Goal: Transaction & Acquisition: Purchase product/service

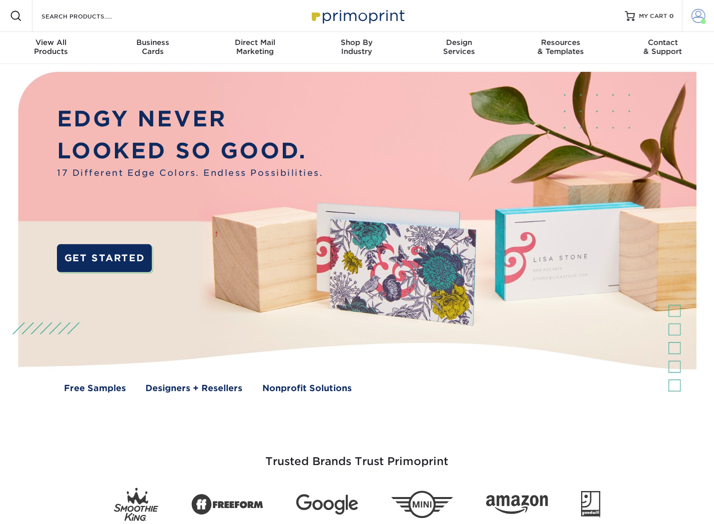
click at [708, 15] on link "Account" at bounding box center [698, 16] width 32 height 32
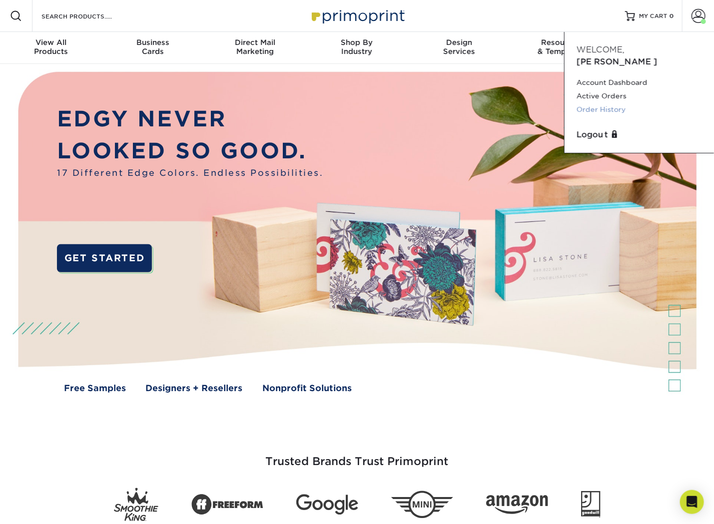
click at [593, 103] on link "Order History" at bounding box center [639, 109] width 125 height 13
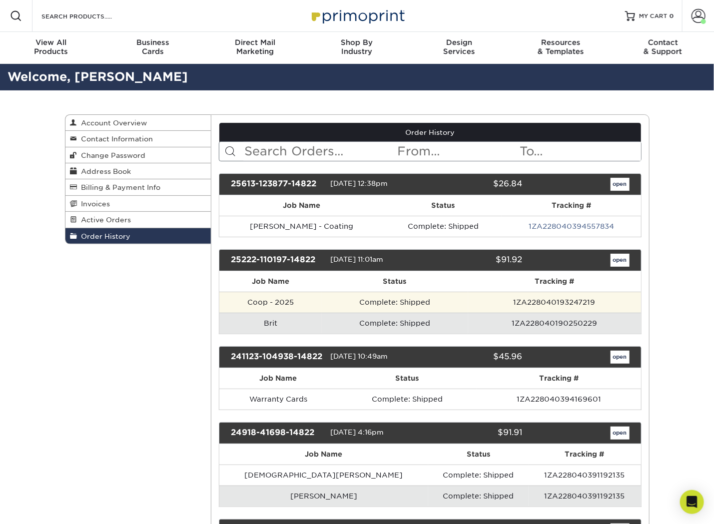
click at [320, 302] on td "Coop - 2025" at bounding box center [270, 302] width 102 height 21
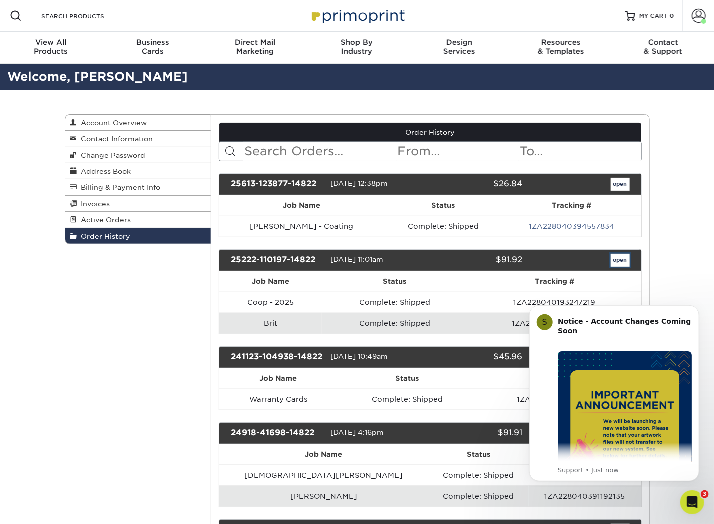
click at [618, 259] on link "open" at bounding box center [620, 260] width 19 height 13
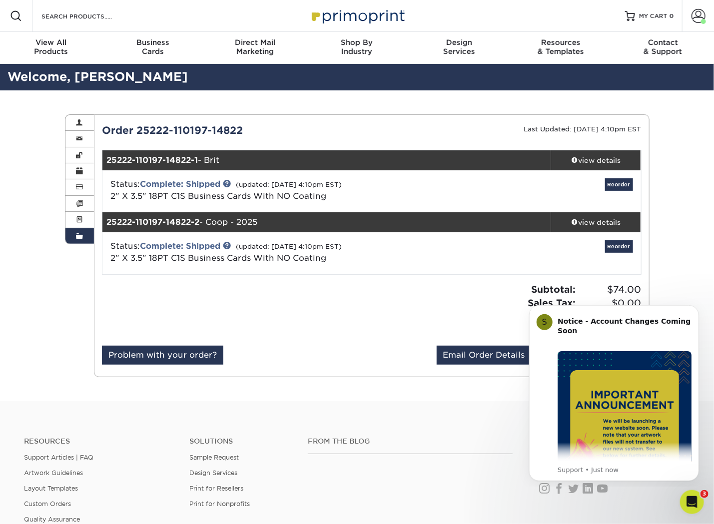
click at [694, 309] on icon "Dismiss notification" at bounding box center [696, 307] width 4 height 4
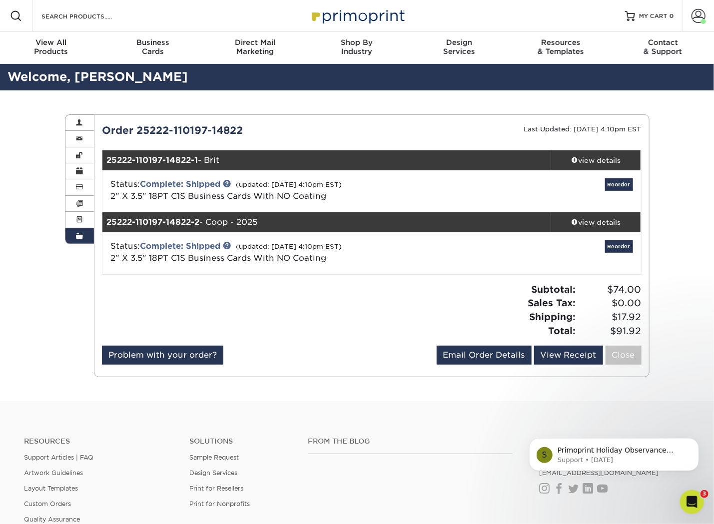
scroll to position [49, 0]
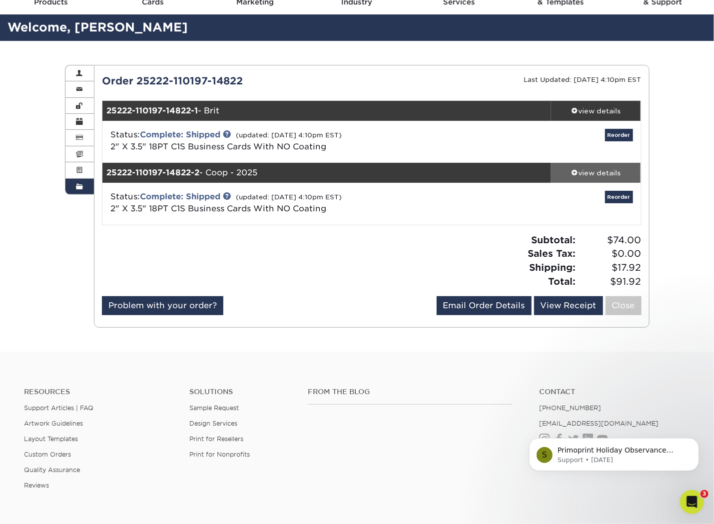
click at [599, 173] on div "view details" at bounding box center [596, 173] width 90 height 10
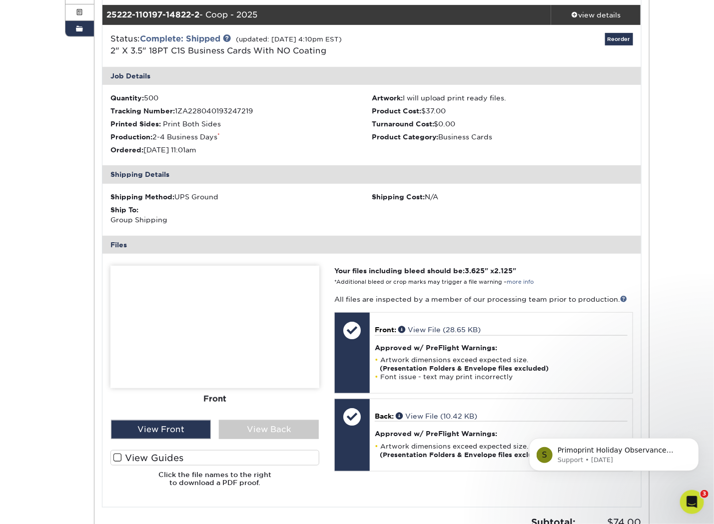
scroll to position [249, 0]
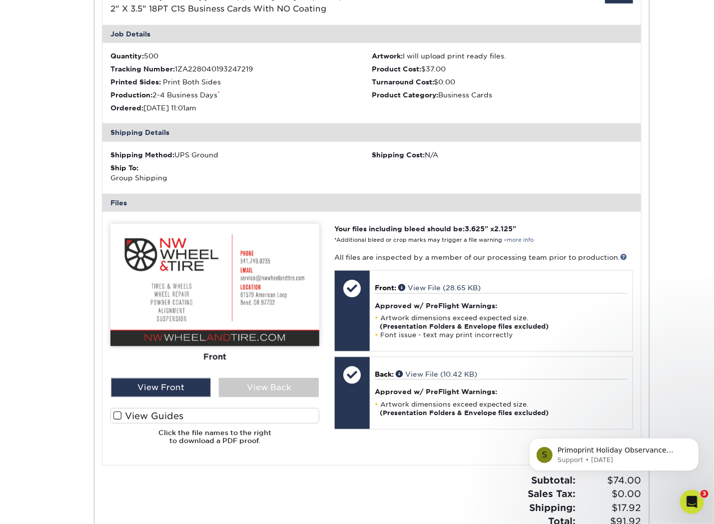
click at [276, 398] on div "Front Back" at bounding box center [214, 338] width 209 height 229
click at [281, 389] on div "View Back" at bounding box center [269, 387] width 100 height 19
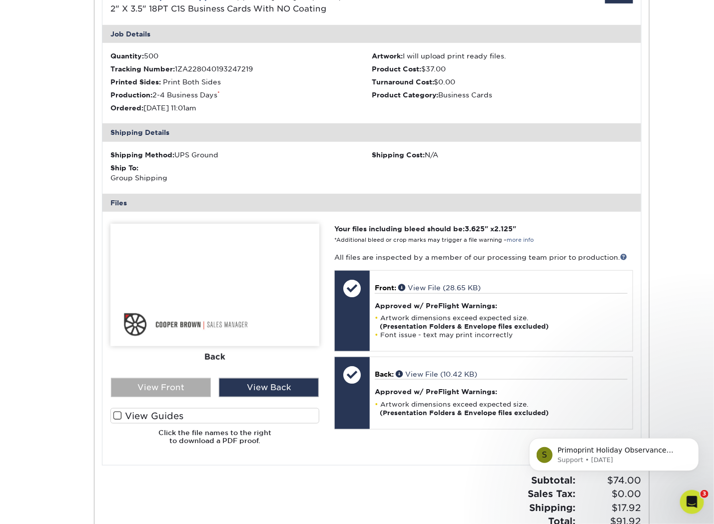
click at [185, 390] on div "View Front" at bounding box center [161, 387] width 100 height 19
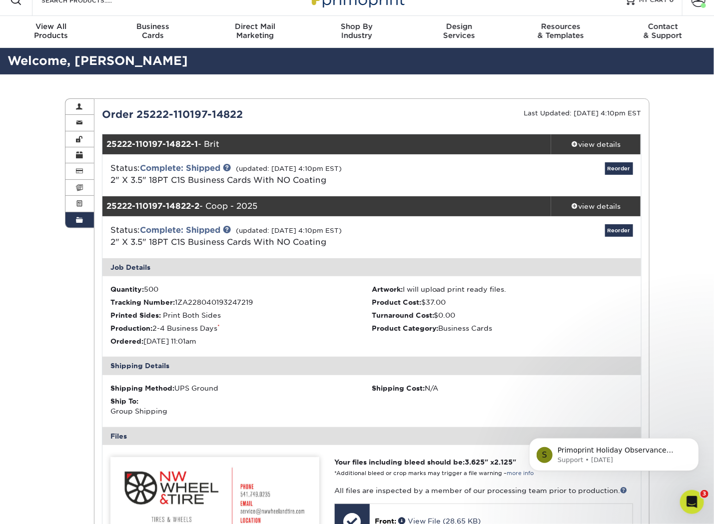
scroll to position [0, 0]
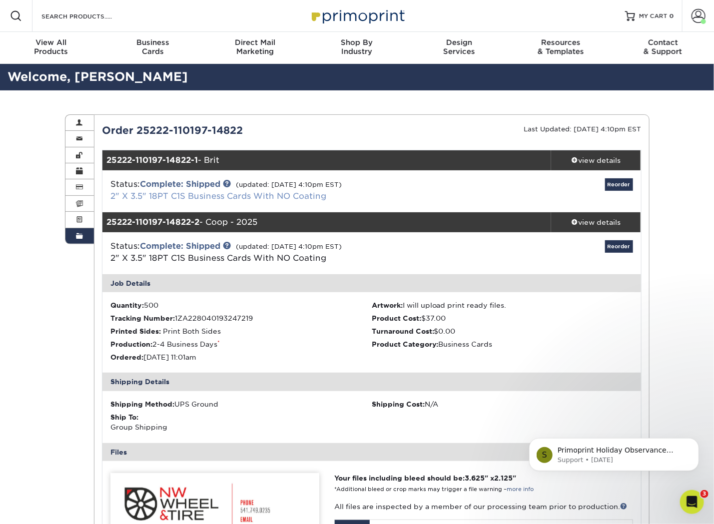
click at [257, 193] on link "2" X 3.5" 18PT C1S Business Cards With NO Coating" at bounding box center [218, 195] width 216 height 9
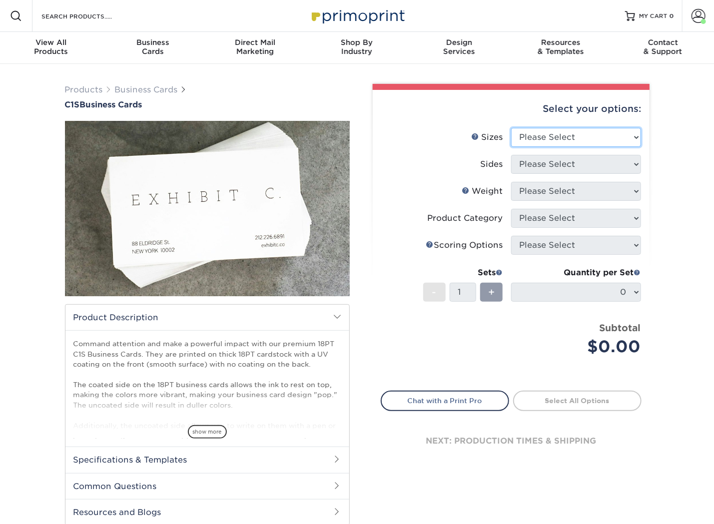
click at [533, 133] on select "Please Select 2" x 3.5" - Standard 2.125" x 3.375" - European 2.5" x 2.5" - Squ…" at bounding box center [576, 137] width 130 height 19
select select "2.00x3.50"
click at [511, 128] on select "Please Select 2" x 3.5" - Standard 2.125" x 3.375" - European 2.5" x 2.5" - Squ…" at bounding box center [576, 137] width 130 height 19
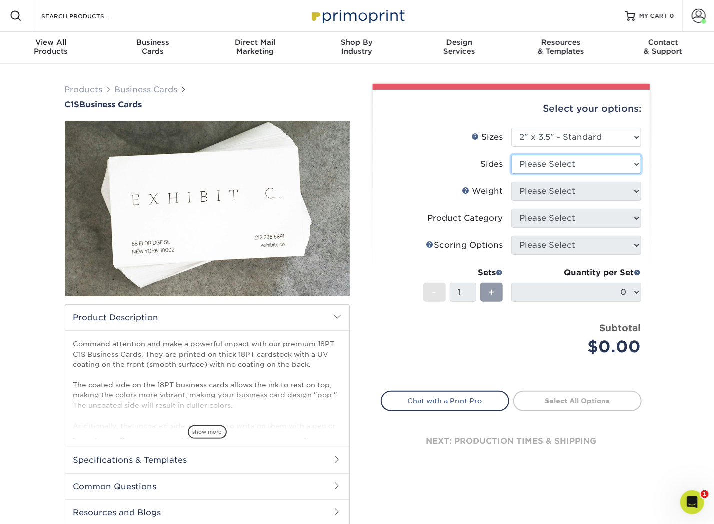
click at [557, 168] on select "Please Select Print Both Sides Print Front Only" at bounding box center [576, 164] width 130 height 19
select select "13abbda7-1d64-4f25-8bb2-c179b224825d"
click at [511, 155] on select "Please Select Print Both Sides Print Front Only" at bounding box center [576, 164] width 130 height 19
click at [563, 189] on select "Please Select 18PT C1S" at bounding box center [576, 191] width 130 height 19
select select "18PTC1S"
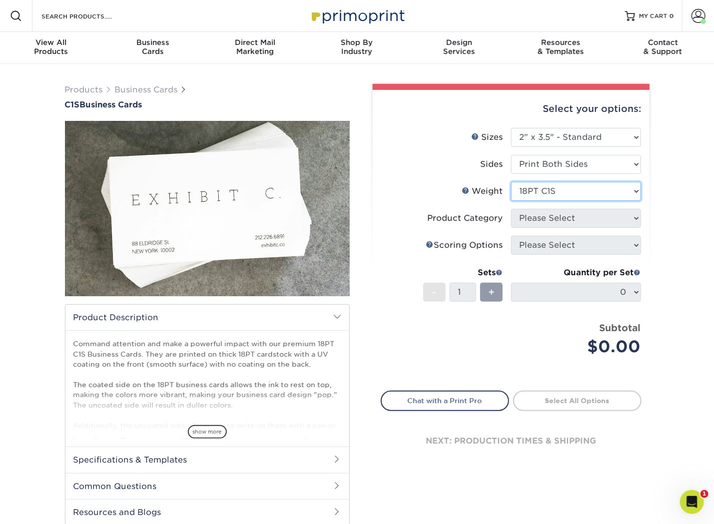
click at [511, 182] on select "Please Select 18PT C1S" at bounding box center [576, 191] width 130 height 19
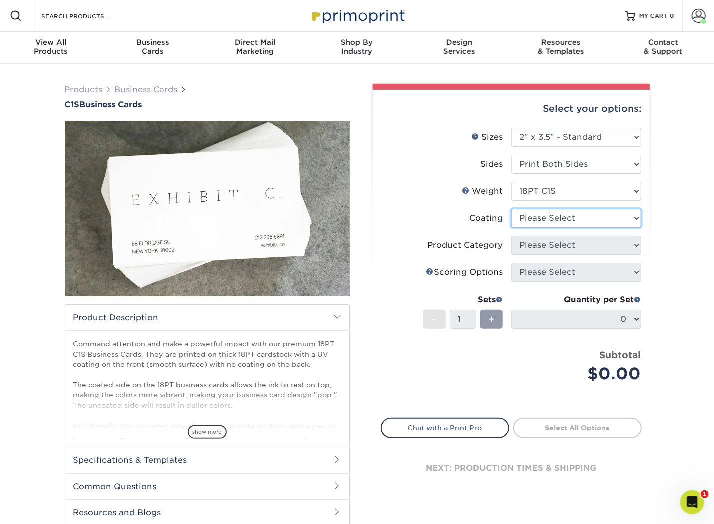
click at [565, 217] on select at bounding box center [576, 218] width 130 height 19
select select "3e7618de-abca-4bda-9f97-8b9129e913d8"
click at [511, 209] on select at bounding box center [576, 218] width 130 height 19
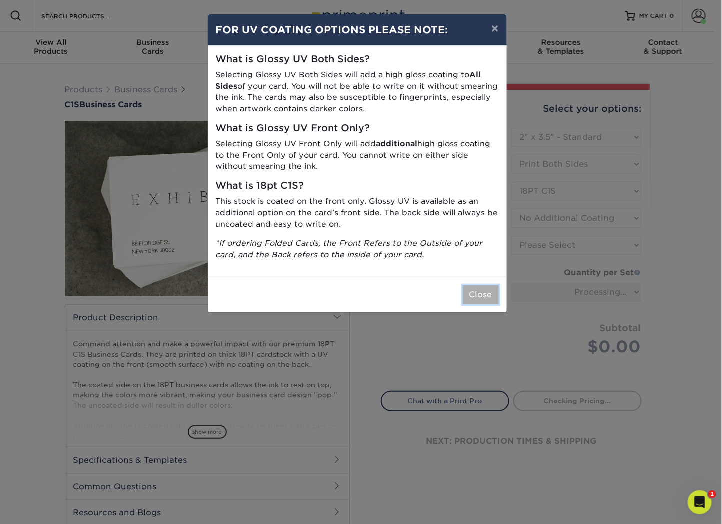
click at [490, 295] on button "Close" at bounding box center [481, 294] width 36 height 19
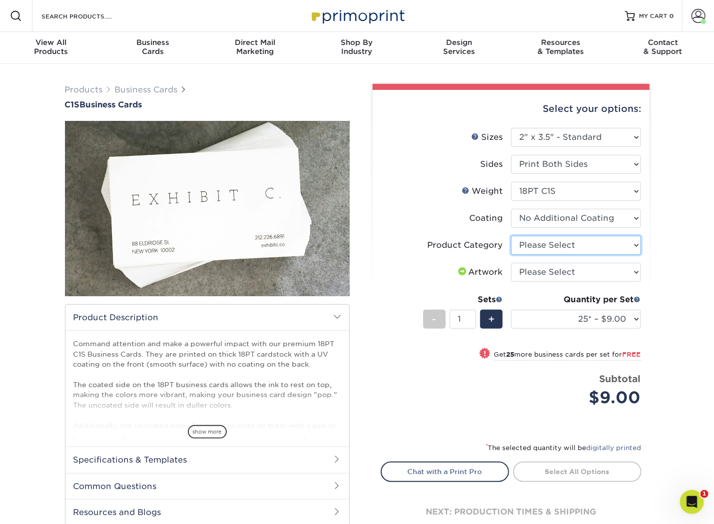
click at [568, 245] on select "Please Select Business Cards" at bounding box center [576, 245] width 130 height 19
select select "3b5148f1-0588-4f88-a218-97bcfdce65c1"
click at [511, 236] on select "Please Select Business Cards" at bounding box center [576, 245] width 130 height 19
click at [566, 272] on select "Please Select I will upload files I need a design - $100" at bounding box center [576, 272] width 130 height 19
select select "upload"
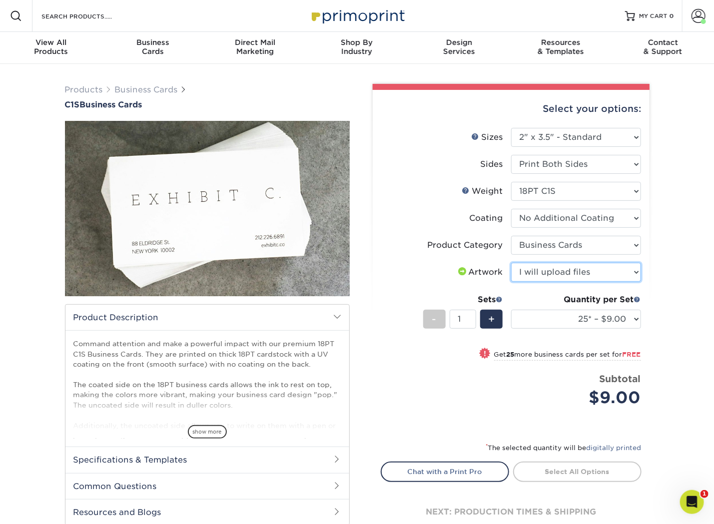
click at [511, 263] on select "Please Select I will upload files I need a design - $100" at bounding box center [576, 272] width 130 height 19
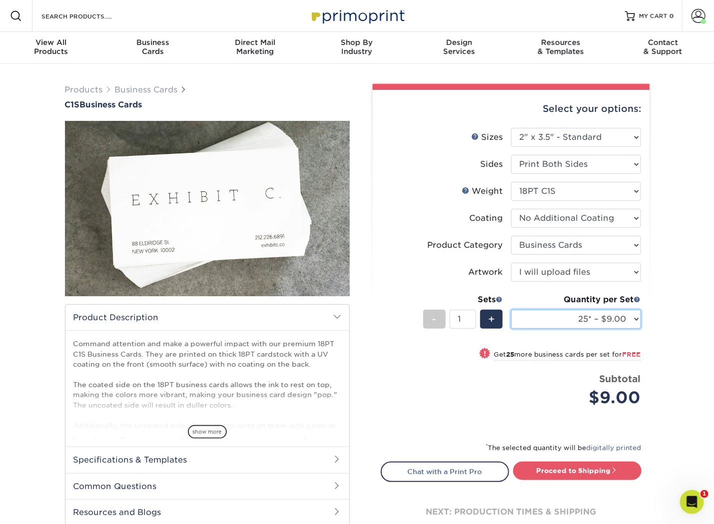
click at [624, 321] on select "25* – $9.00 50* – $9.00 75* – $9.00 100* – $9.00 250* – $19.00 500 – $37.00 100…" at bounding box center [576, 319] width 130 height 19
select select "500 – $37.00"
click at [511, 310] on select "25* – $9.00 50* – $9.00 75* – $9.00 100* – $9.00 250* – $19.00 500 – $37.00 100…" at bounding box center [576, 319] width 130 height 19
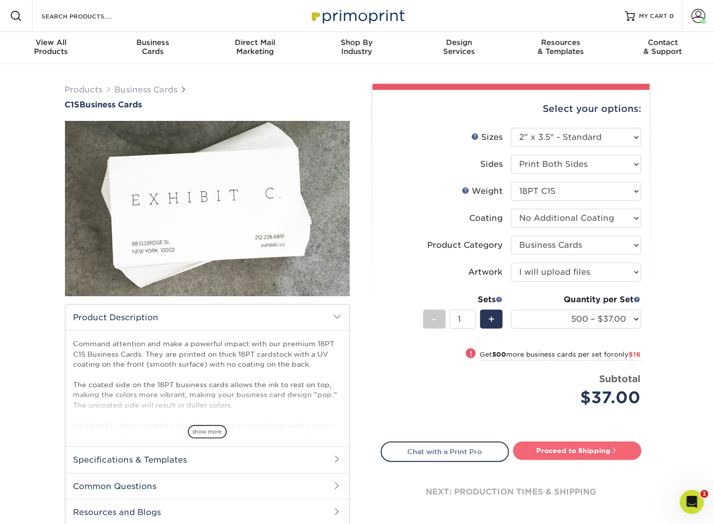
click at [578, 450] on link "Proceed to Shipping" at bounding box center [577, 451] width 128 height 18
type input "Set 1"
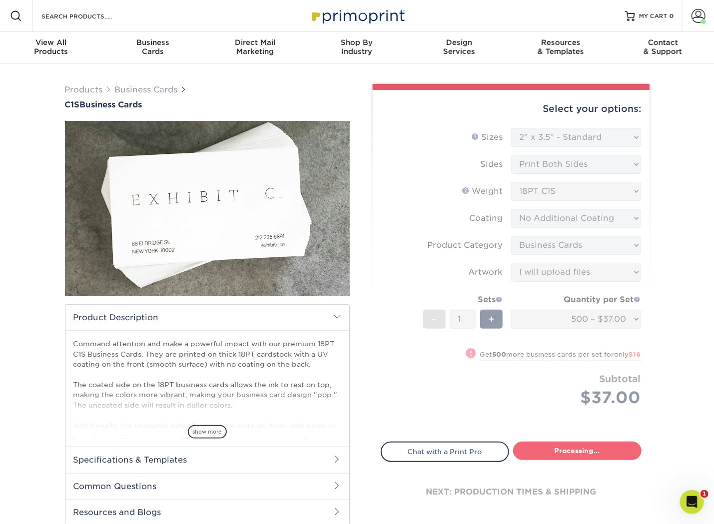
select select "46cafbd3-5a1e-4125-b256-d7550e8619c5"
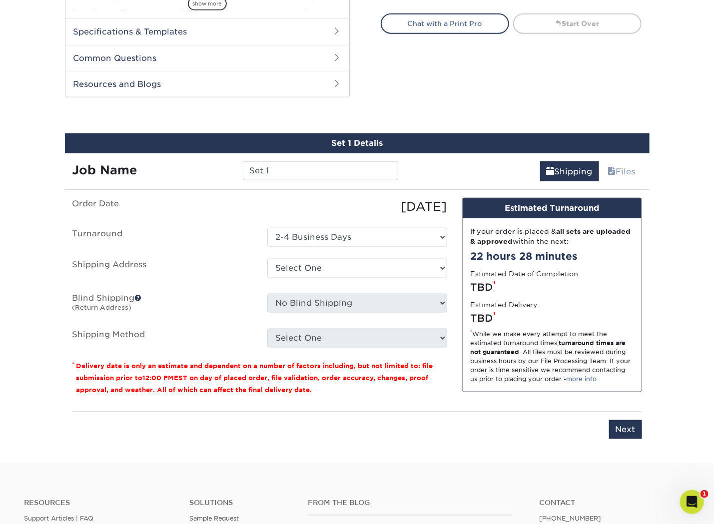
scroll to position [476, 0]
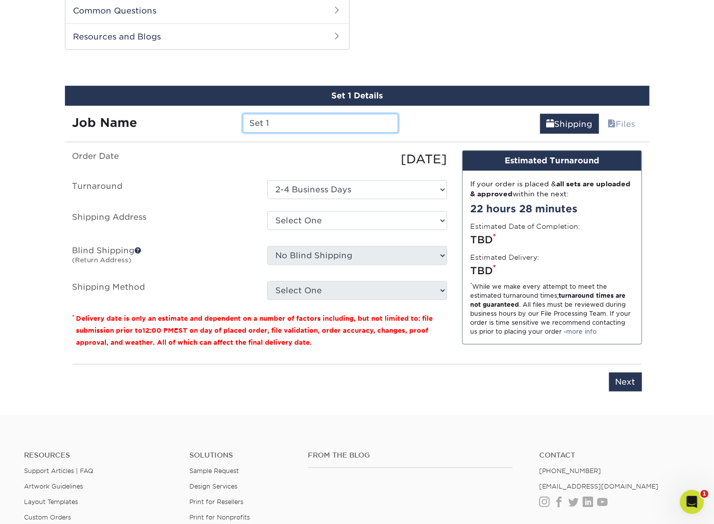
drag, startPoint x: 278, startPoint y: 124, endPoint x: 244, endPoint y: 123, distance: 33.5
click at [244, 123] on input "Set 1" at bounding box center [320, 123] width 155 height 19
click at [289, 123] on input "Dylan Bromstrm" at bounding box center [320, 123] width 155 height 19
drag, startPoint x: 330, startPoint y: 122, endPoint x: 299, endPoint y: 121, distance: 31.0
click at [299, 121] on input "Dylan Brostmstrm" at bounding box center [320, 123] width 155 height 19
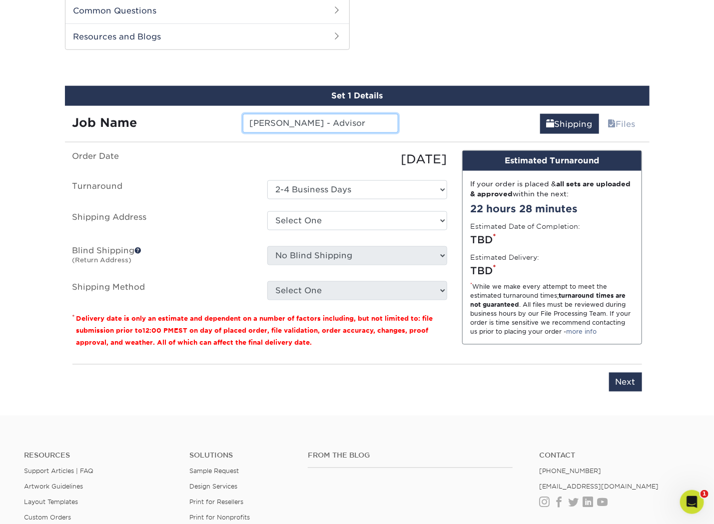
type input "[PERSON_NAME] - Advisor"
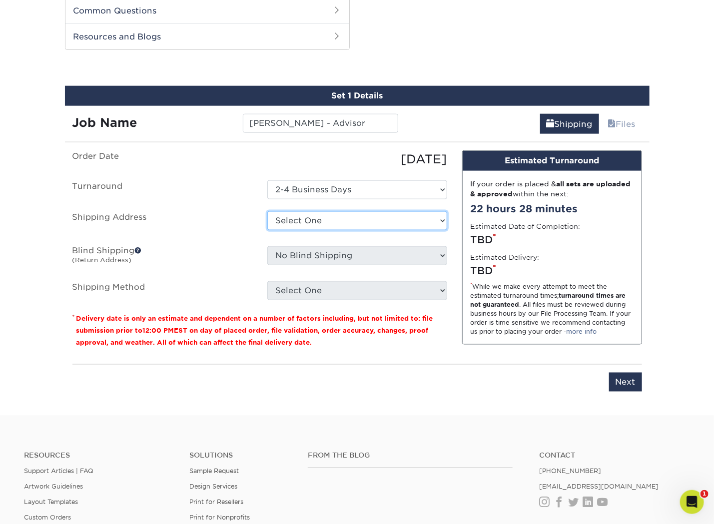
click at [375, 220] on select "Select One Shop + Add New Address" at bounding box center [357, 220] width 180 height 19
select select "123166"
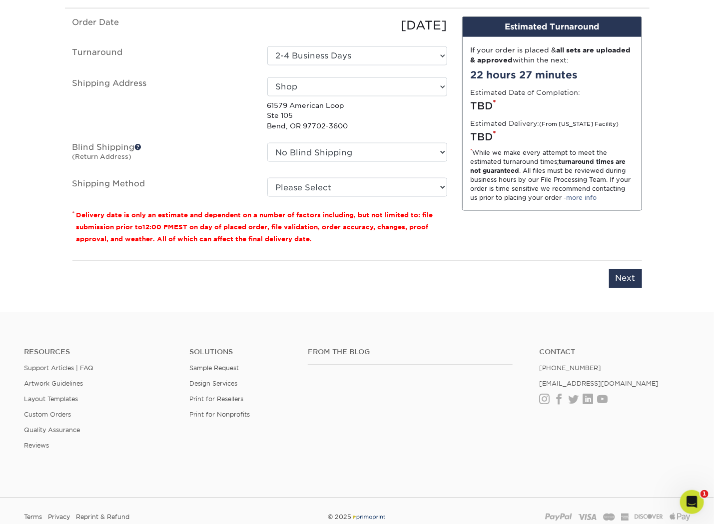
scroll to position [626, 0]
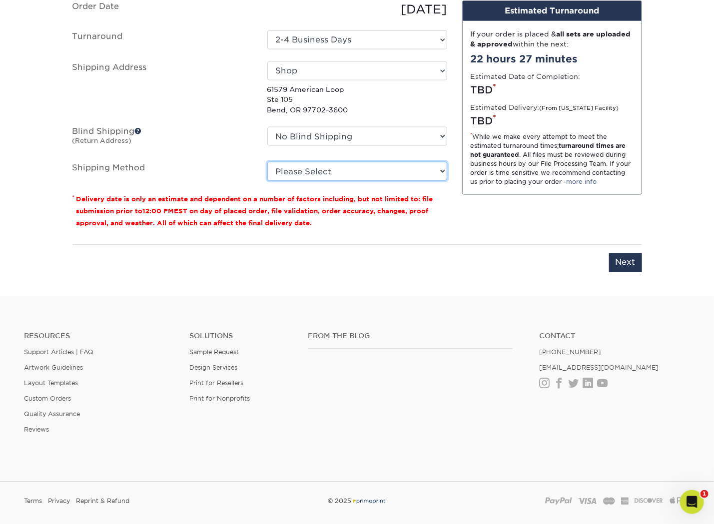
click at [435, 173] on select "Please Select Ground Shipping (+$8.96) 3 Day Shipping Service (+$18.68) 2 Day A…" at bounding box center [357, 171] width 180 height 19
click at [267, 162] on select "Please Select Ground Shipping (+$8.96) 3 Day Shipping Service (+$18.68) 2 Day A…" at bounding box center [357, 171] width 180 height 19
click at [428, 163] on select "Please Select Ground Shipping (+$8.96) 3 Day Shipping Service (+$18.68) 2 Day A…" at bounding box center [357, 171] width 180 height 19
select select "02"
click at [267, 162] on select "Please Select Ground Shipping (+$8.96) 3 Day Shipping Service (+$18.68) 2 Day A…" at bounding box center [357, 171] width 180 height 19
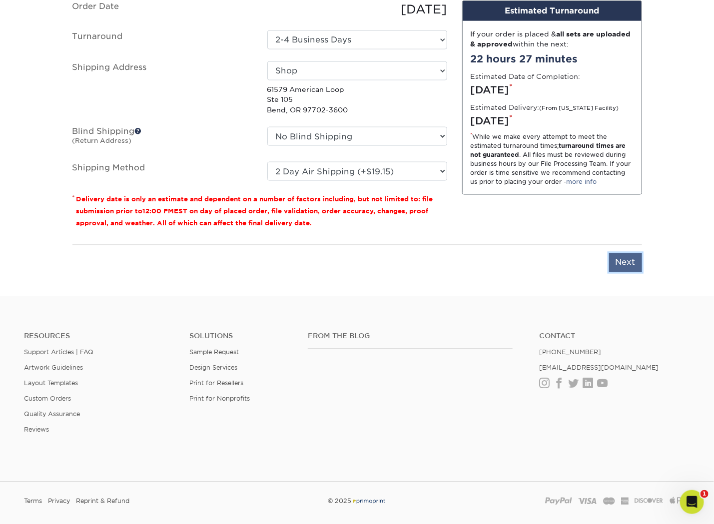
click at [624, 263] on input "Next" at bounding box center [625, 262] width 33 height 19
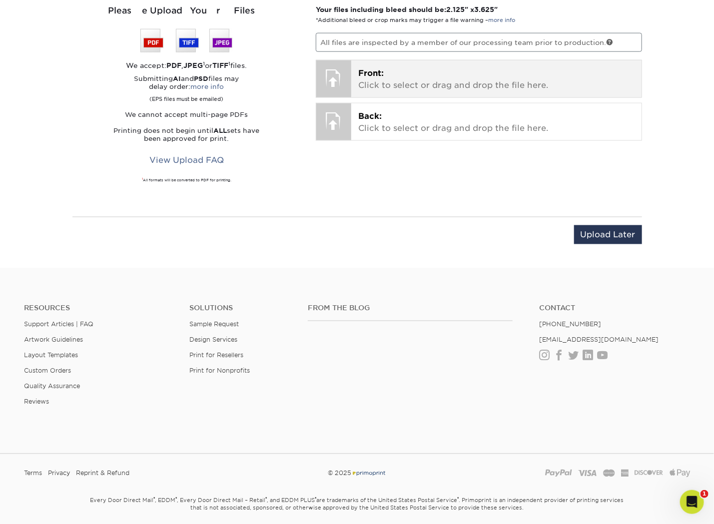
click at [433, 76] on p "Front: Click to select or drag and drop the file here." at bounding box center [496, 79] width 276 height 24
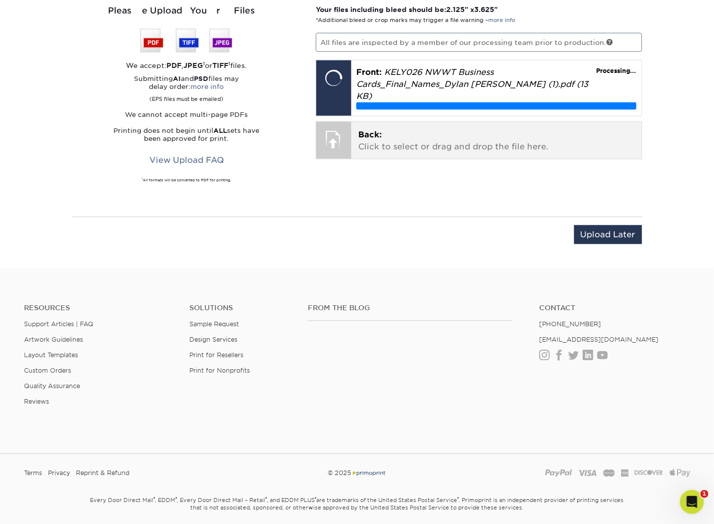
click at [557, 129] on p "Back: Click to select or drag and drop the file here." at bounding box center [496, 141] width 276 height 24
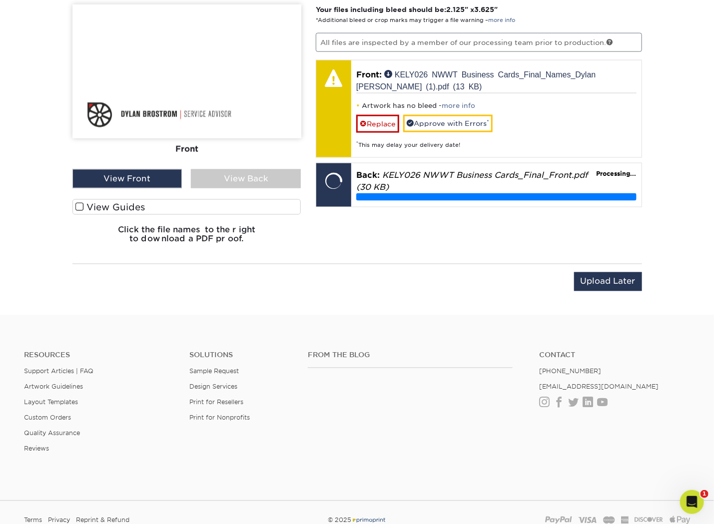
click at [239, 177] on div "View Back" at bounding box center [246, 178] width 110 height 19
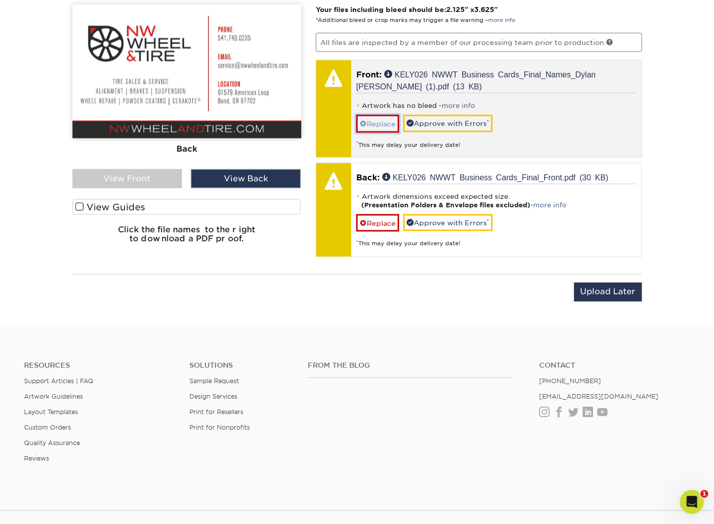
click at [384, 121] on link "Replace" at bounding box center [377, 123] width 43 height 17
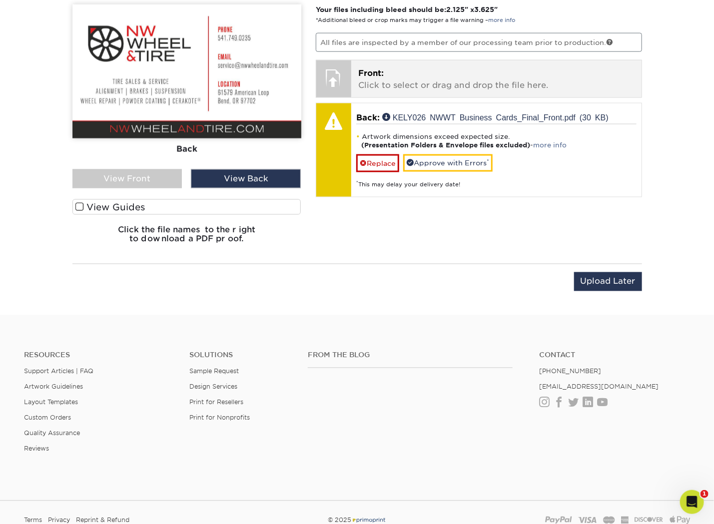
click at [417, 74] on p "Front: Click to select or drag and drop the file here." at bounding box center [496, 79] width 276 height 24
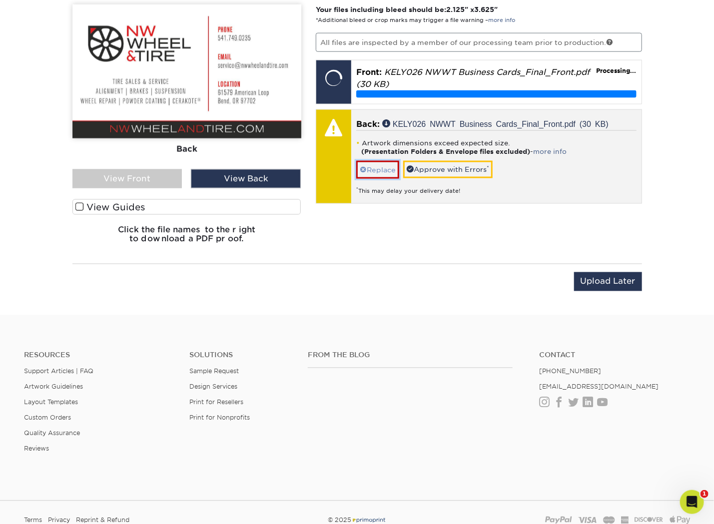
click at [386, 167] on link "Replace" at bounding box center [377, 169] width 43 height 17
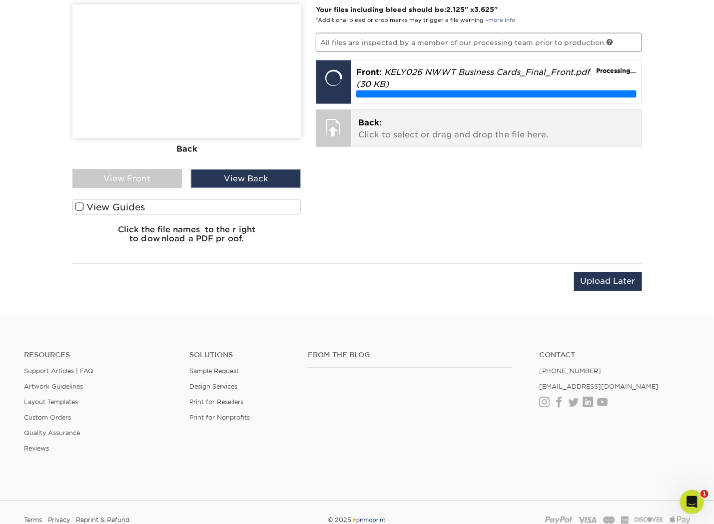
click at [400, 128] on p "Back: Click to select or drag and drop the file here." at bounding box center [496, 129] width 276 height 24
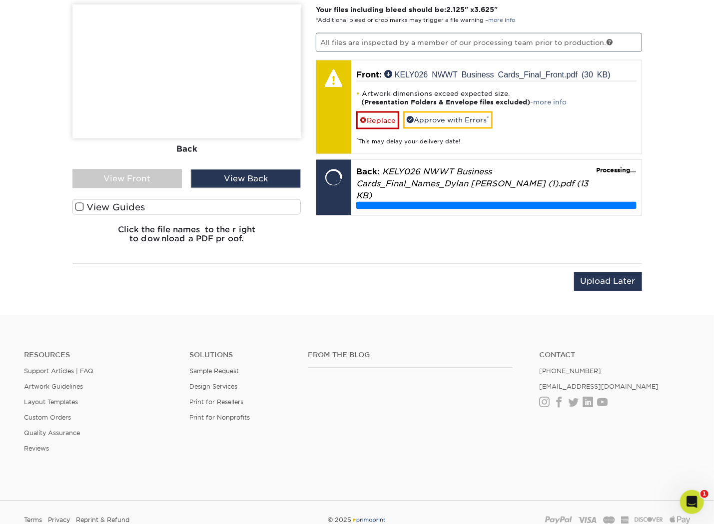
click at [226, 180] on div "View Back" at bounding box center [246, 178] width 110 height 19
click at [169, 184] on div "View Front" at bounding box center [127, 178] width 110 height 19
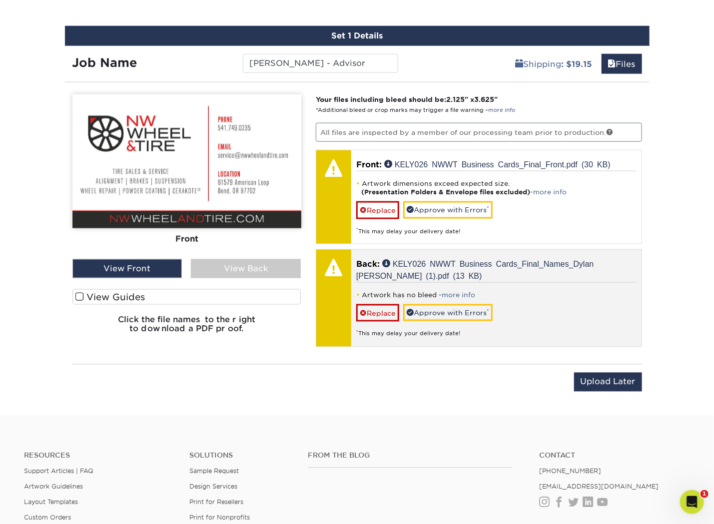
scroll to position [526, 0]
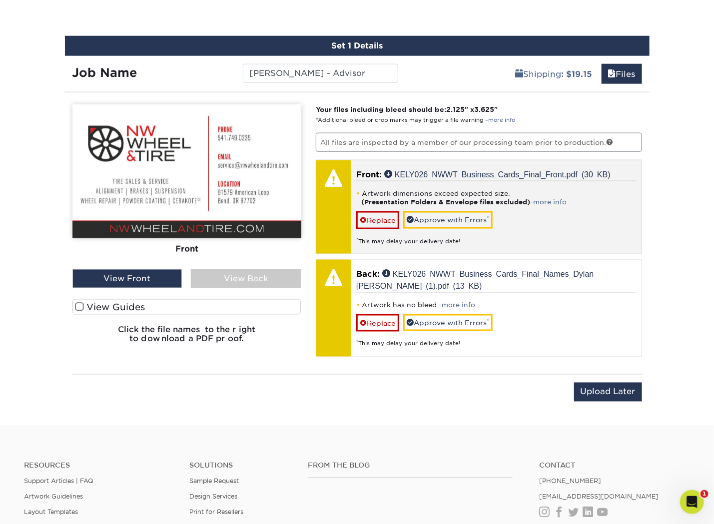
click at [579, 209] on div "Artwork dimensions exceed expected size. (Presentation Folders & Envelope files…" at bounding box center [496, 213] width 280 height 64
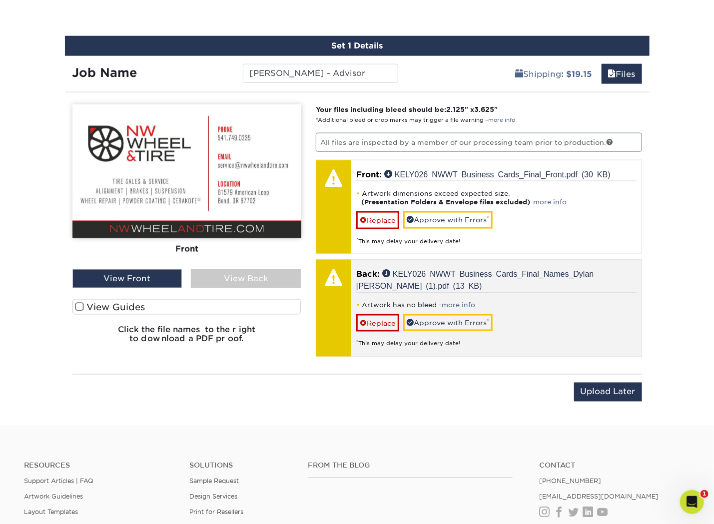
click at [528, 285] on p "Back: KELY026 NWWT Business Cards_Final_Names_Dylan Brostrom (1).pdf (13 KB)" at bounding box center [496, 280] width 280 height 24
click at [510, 283] on p "Back: KELY026 NWWT Business Cards_Final_Names_Dylan Brostrom (1).pdf (13 KB)" at bounding box center [496, 280] width 280 height 24
click at [380, 317] on link "Replace" at bounding box center [377, 322] width 43 height 17
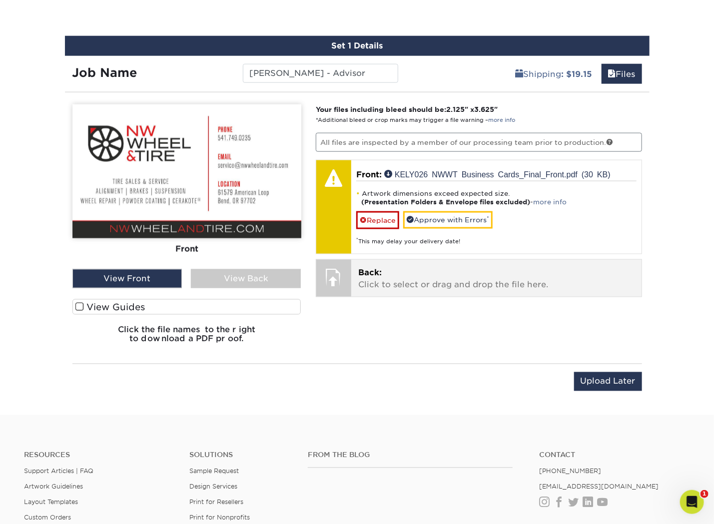
click at [389, 289] on div "Back: Click to select or drag and drop the file here. Choose file KELY026 NWWT …" at bounding box center [496, 278] width 290 height 37
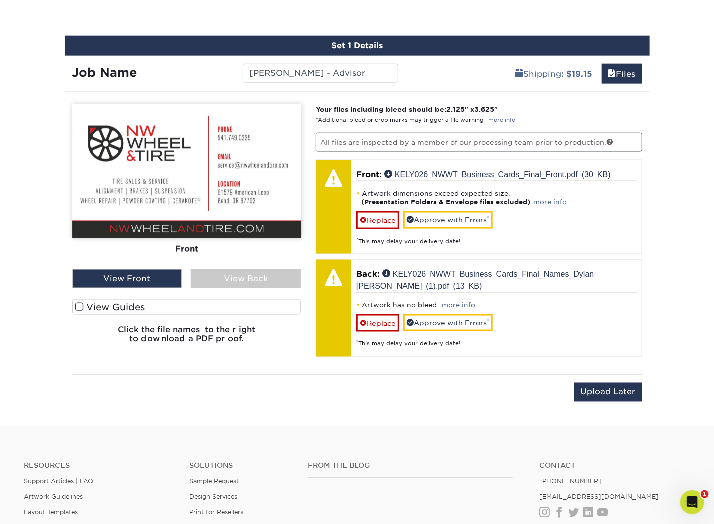
click at [258, 274] on div "View Back" at bounding box center [246, 278] width 110 height 19
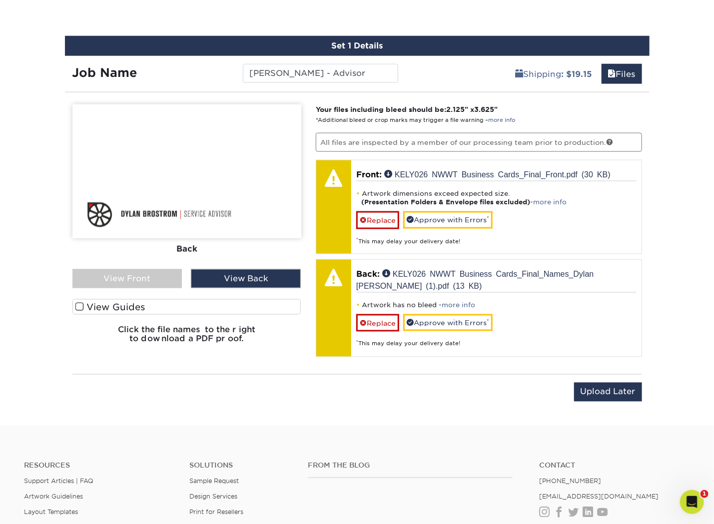
click at [133, 274] on div "View Front" at bounding box center [127, 278] width 110 height 19
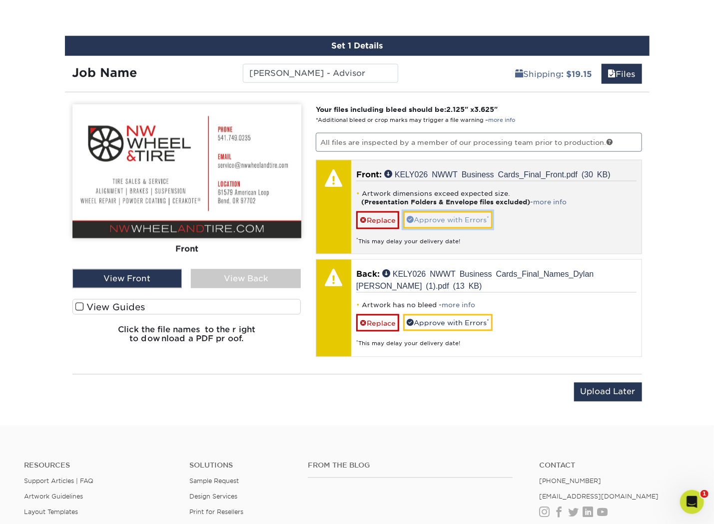
click at [431, 223] on link "Approve with Errors *" at bounding box center [447, 219] width 89 height 17
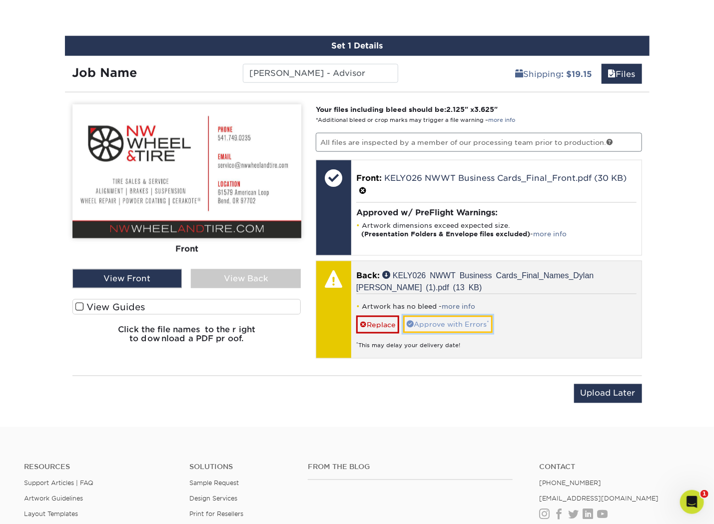
click at [450, 319] on link "Approve with Errors *" at bounding box center [447, 324] width 89 height 17
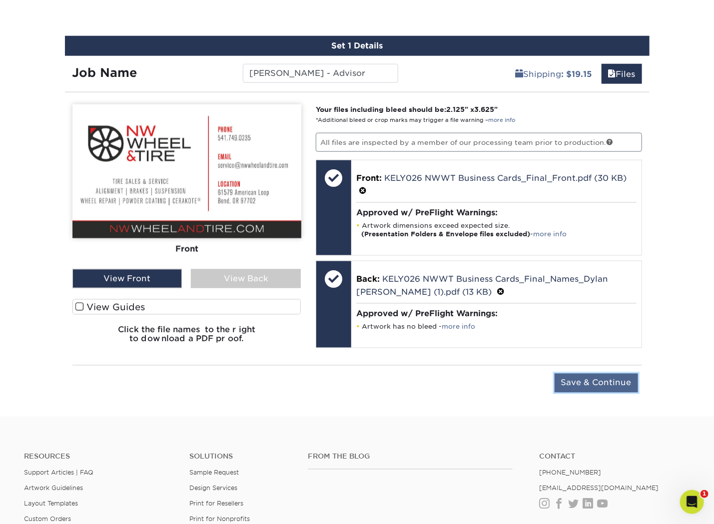
click at [586, 380] on input "Save & Continue" at bounding box center [596, 383] width 83 height 19
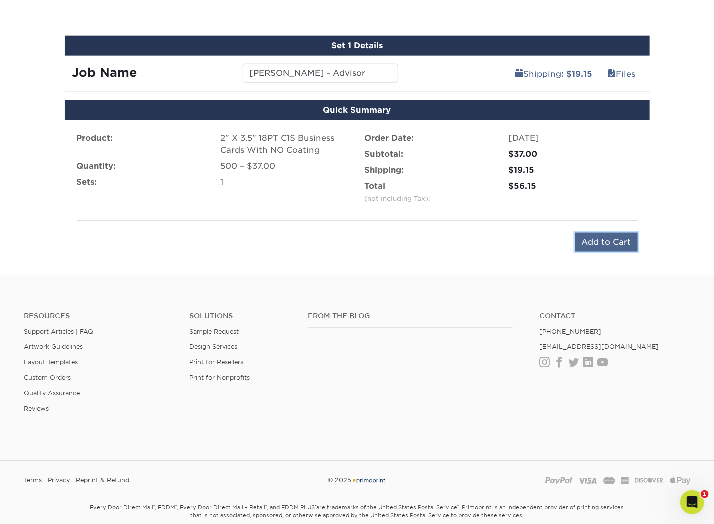
click at [611, 239] on input "Add to Cart" at bounding box center [606, 242] width 62 height 19
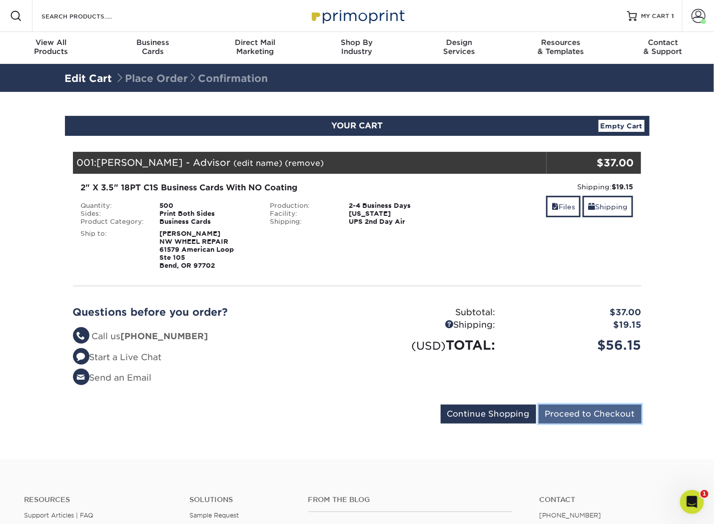
click at [614, 410] on input "Proceed to Checkout" at bounding box center [590, 414] width 103 height 19
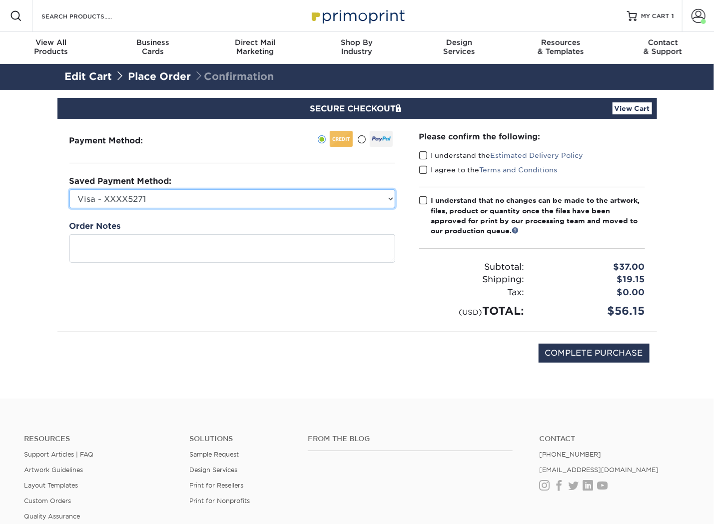
click at [390, 200] on select "Visa - XXXX5271 Visa - XXXX9544 Visa - XXXX8312 New Credit Card" at bounding box center [232, 198] width 326 height 19
select select
click at [69, 189] on select "Visa - XXXX5271 Visa - XXXX9544 Visa - XXXX8312 New Credit Card" at bounding box center [232, 198] width 326 height 19
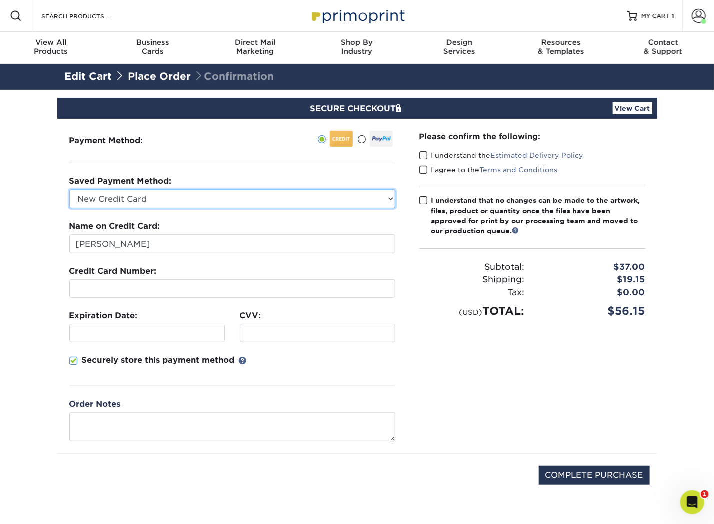
click at [224, 205] on select "Visa - XXXX5271 Visa - XXXX9544 Visa - XXXX8312 New Credit Card" at bounding box center [232, 198] width 326 height 19
click at [219, 201] on select "Visa - XXXX5271 Visa - XXXX9544 Visa - XXXX8312 New Credit Card" at bounding box center [232, 198] width 326 height 19
drag, startPoint x: 217, startPoint y: 200, endPoint x: 199, endPoint y: 198, distance: 18.1
click at [199, 198] on select "Visa - XXXX5271 Visa - XXXX9544 Visa - XXXX8312 New Credit Card" at bounding box center [232, 198] width 326 height 19
click at [189, 191] on select "Visa - XXXX5271 Visa - XXXX9544 Visa - XXXX8312 New Credit Card" at bounding box center [232, 198] width 326 height 19
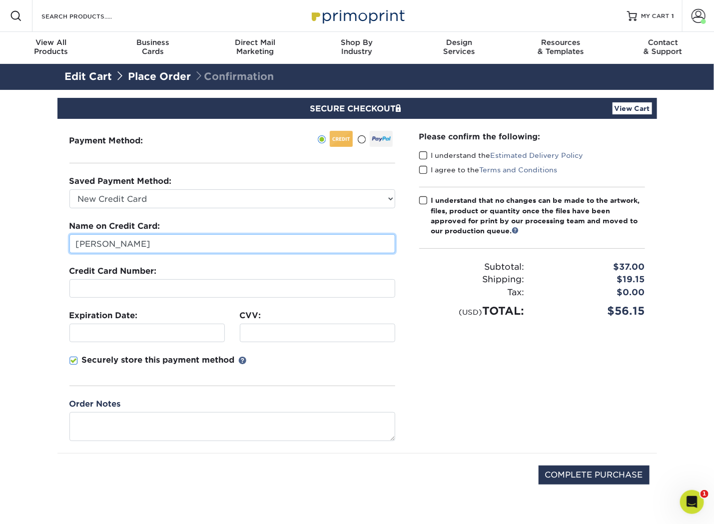
click at [102, 240] on input "[PERSON_NAME]" at bounding box center [232, 243] width 326 height 19
type input "[PERSON_NAME]"
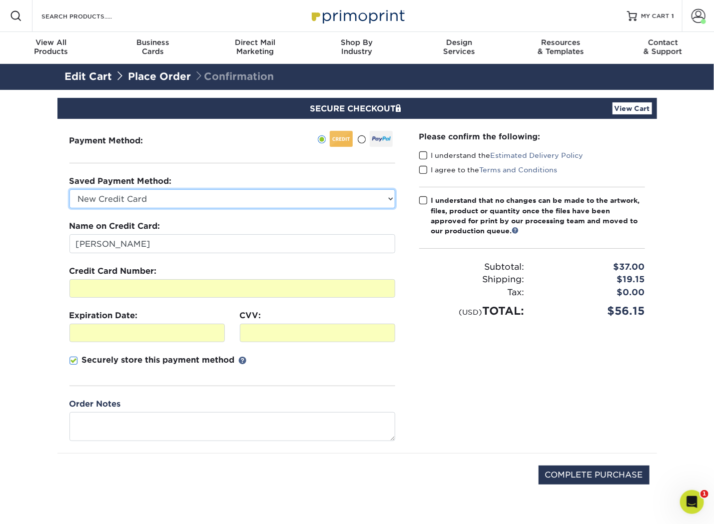
click at [173, 197] on select "Visa - XXXX5271 Visa - XXXX9544 Visa - XXXX8312 New Credit Card" at bounding box center [232, 198] width 326 height 19
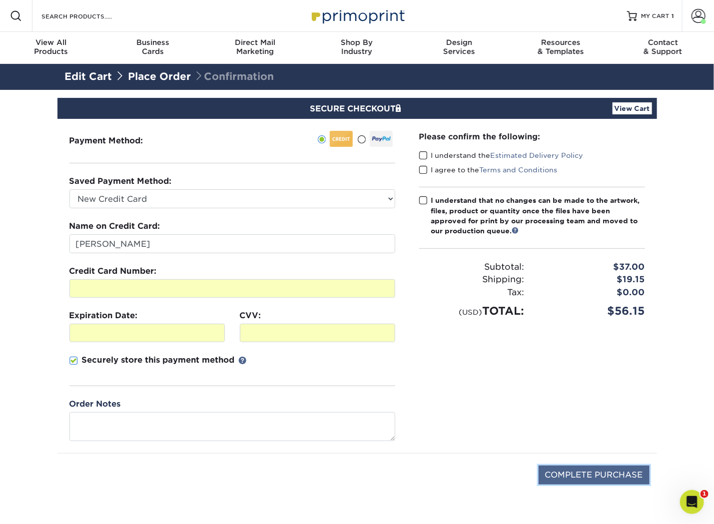
click at [577, 466] on input "COMPLETE PURCHASE" at bounding box center [594, 475] width 111 height 19
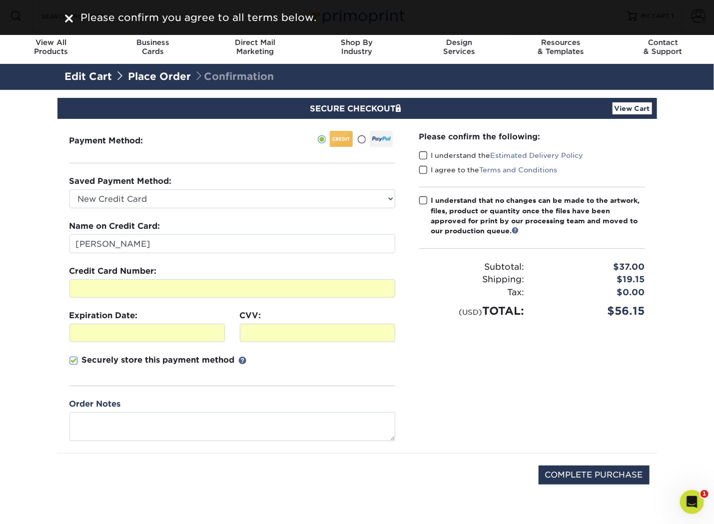
click at [423, 151] on span at bounding box center [423, 155] width 8 height 9
click at [0, 0] on input "I understand the Estimated Delivery Policy" at bounding box center [0, 0] width 0 height 0
click at [421, 171] on span at bounding box center [423, 169] width 8 height 9
click at [0, 0] on input "I agree to the Terms and Conditions" at bounding box center [0, 0] width 0 height 0
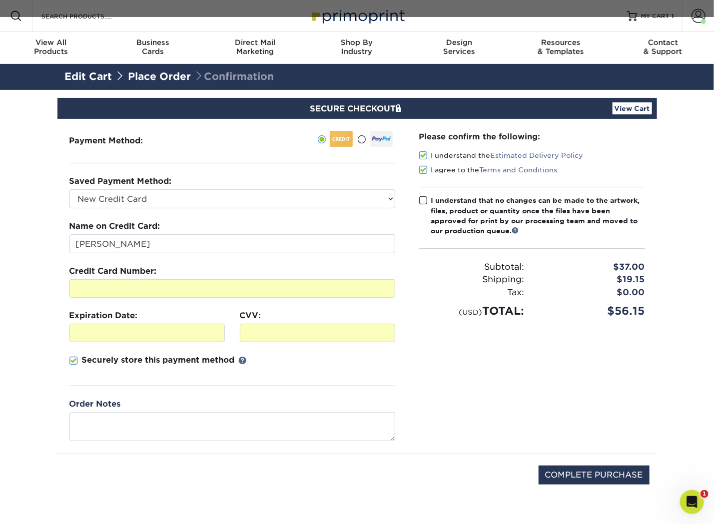
click at [422, 199] on span at bounding box center [423, 200] width 8 height 9
click at [0, 0] on input "I understand that no changes can be made to the artwork, files, product or quan…" at bounding box center [0, 0] width 0 height 0
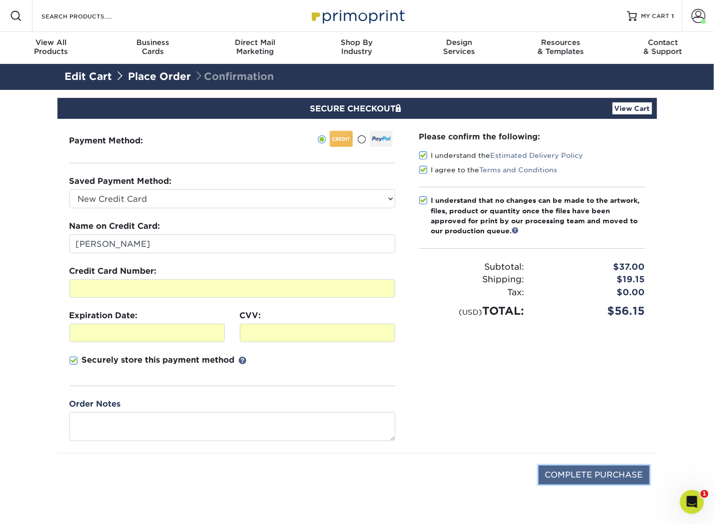
click at [603, 474] on input "COMPLETE PURCHASE" at bounding box center [594, 475] width 111 height 19
type input "PROCESSING, PLEASE WAIT..."
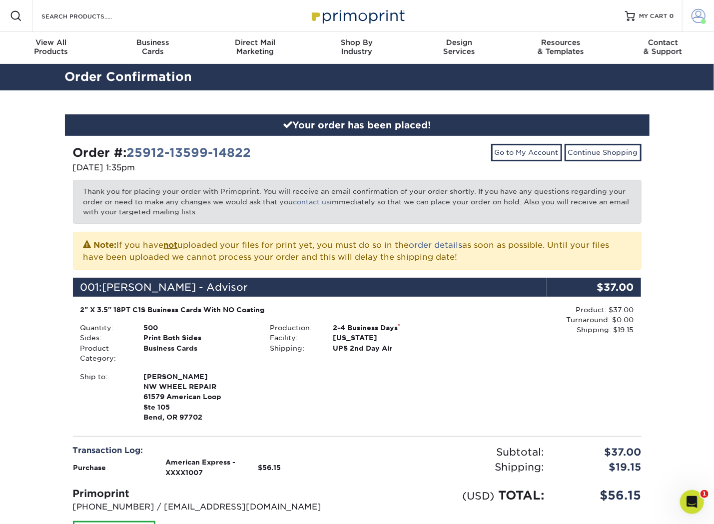
click at [707, 18] on link "Account" at bounding box center [698, 16] width 32 height 32
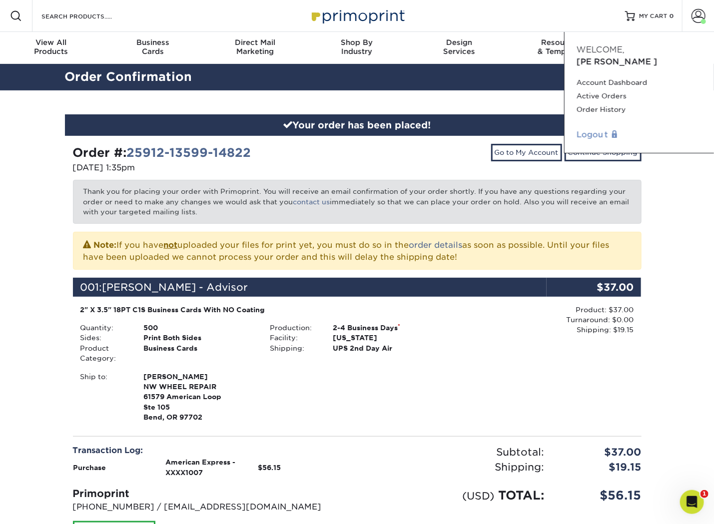
click at [593, 129] on link "Logout" at bounding box center [639, 135] width 125 height 12
